Goal: Task Accomplishment & Management: Complete application form

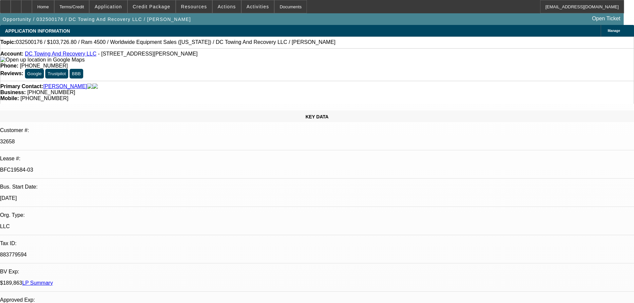
select select "0.1"
select select "2"
select select "0.1"
select select "4"
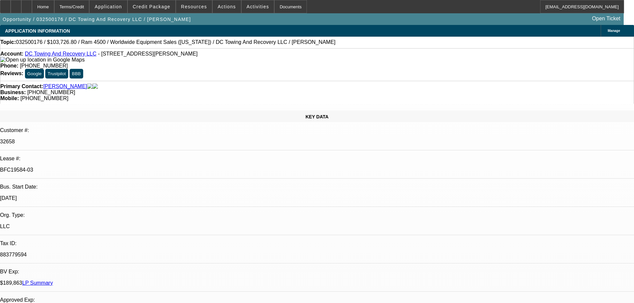
select select "0.15"
select select "2"
select select "0.1"
select select "4"
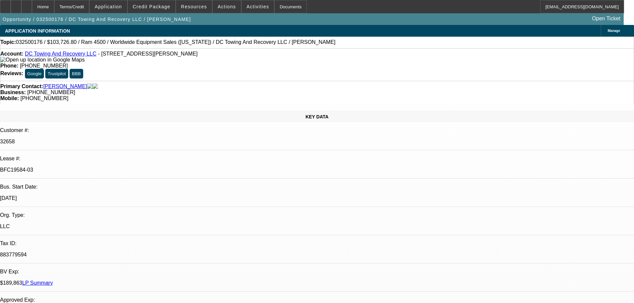
select select "0.15"
select select "2"
select select "0.1"
select select "4"
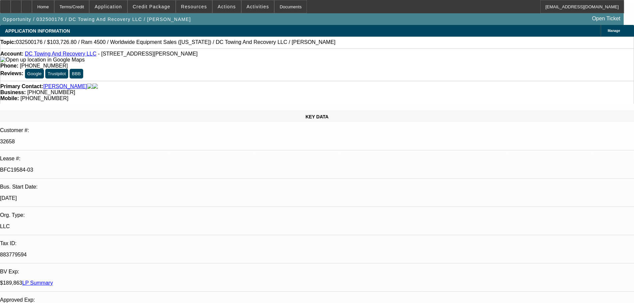
select select "0.1"
select select "2"
select select "0.1"
select select "4"
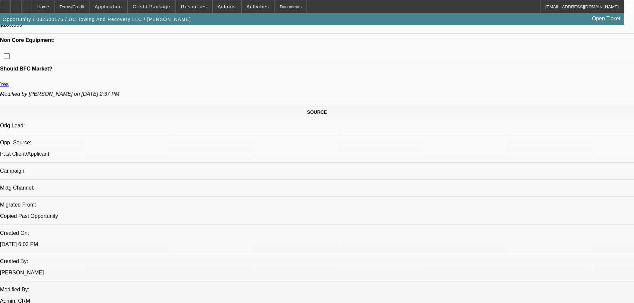
scroll to position [433, 0]
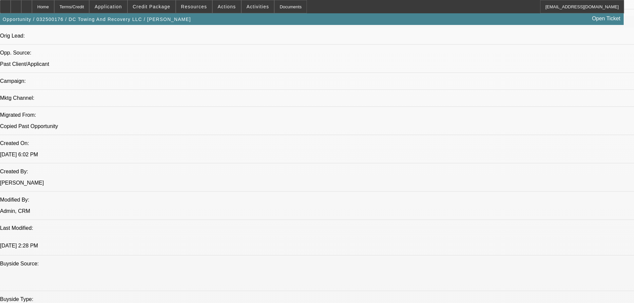
click at [11, 9] on div at bounding box center [5, 6] width 11 height 13
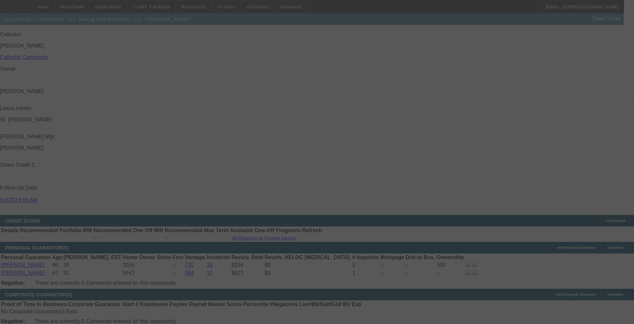
scroll to position [811, 0]
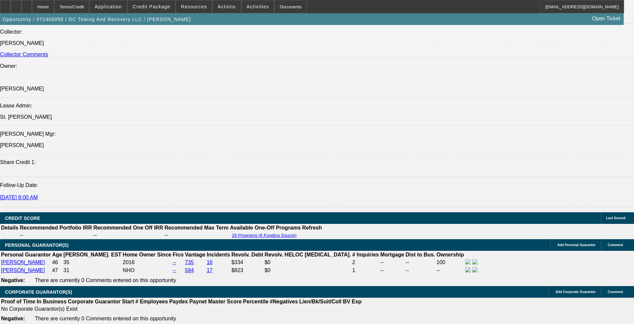
select select "0"
select select "2"
select select "0.1"
select select "4"
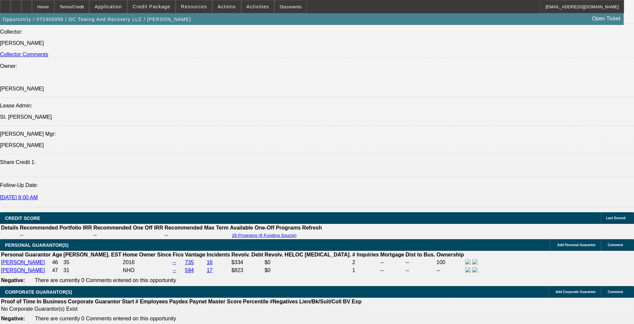
select select "0"
select select "2"
select select "0.1"
select select "4"
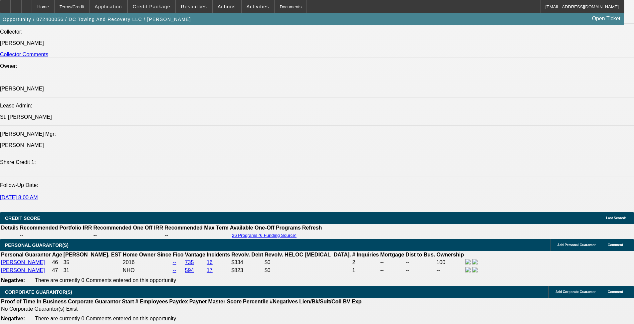
select select "0"
select select "2"
select select "0.1"
select select "4"
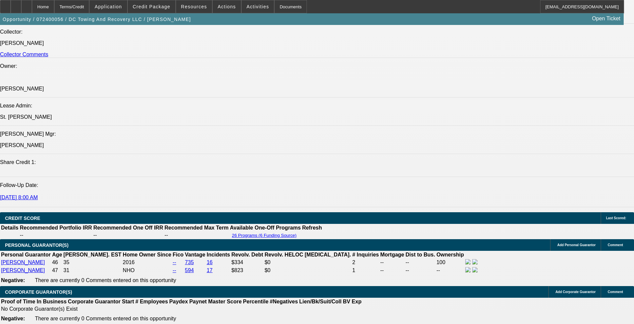
select select "0"
select select "6"
